Goal: Information Seeking & Learning: Learn about a topic

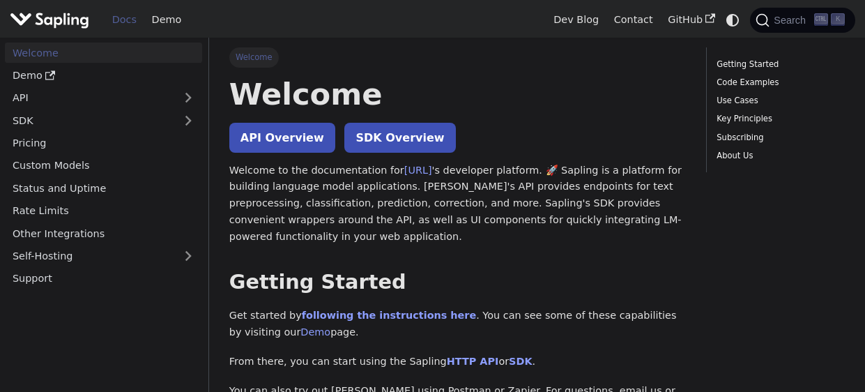
click at [35, 22] on img "Main" at bounding box center [49, 20] width 79 height 20
